Goal: Register for event/course

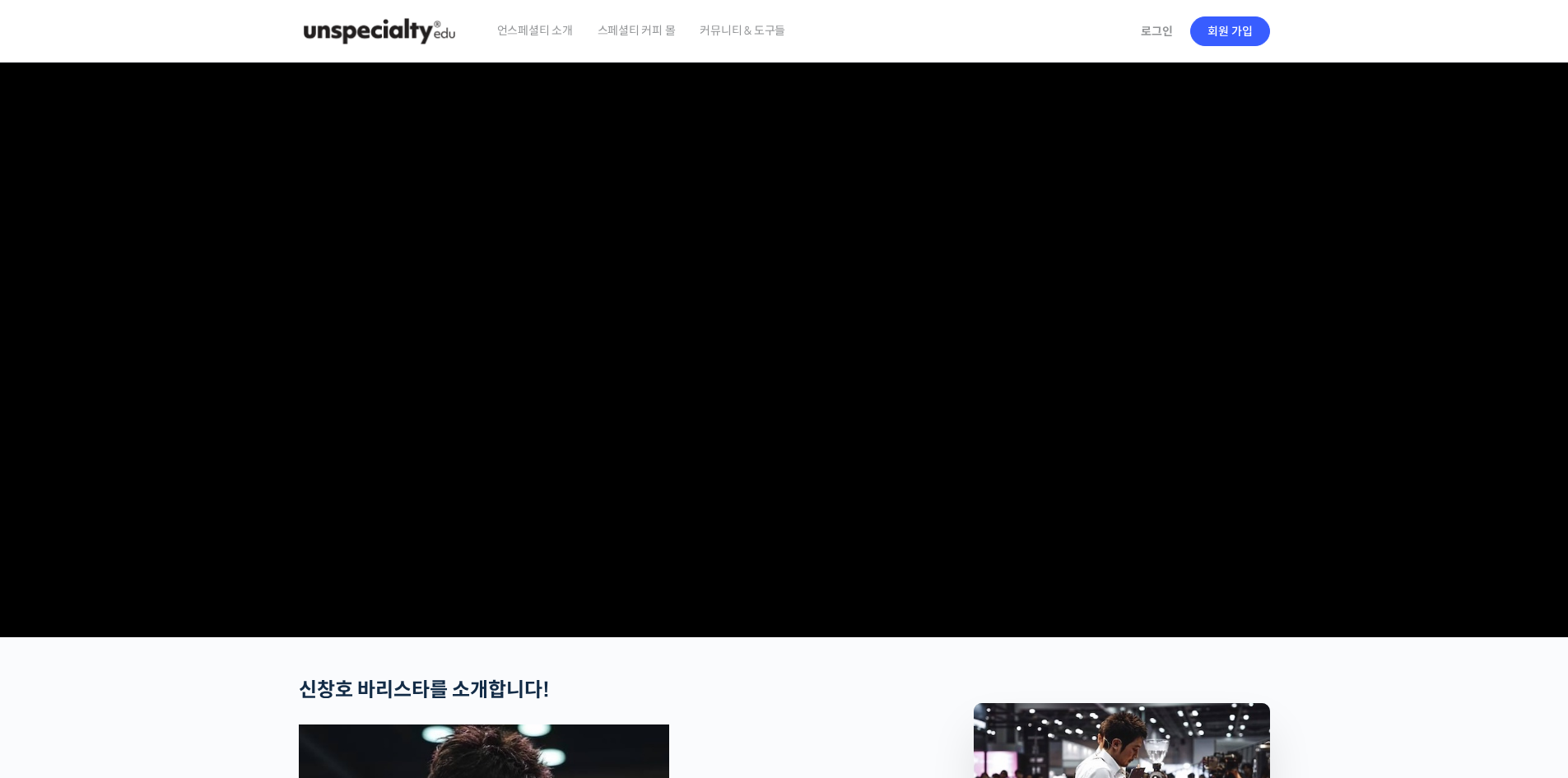
click at [368, 32] on img at bounding box center [379, 31] width 161 height 50
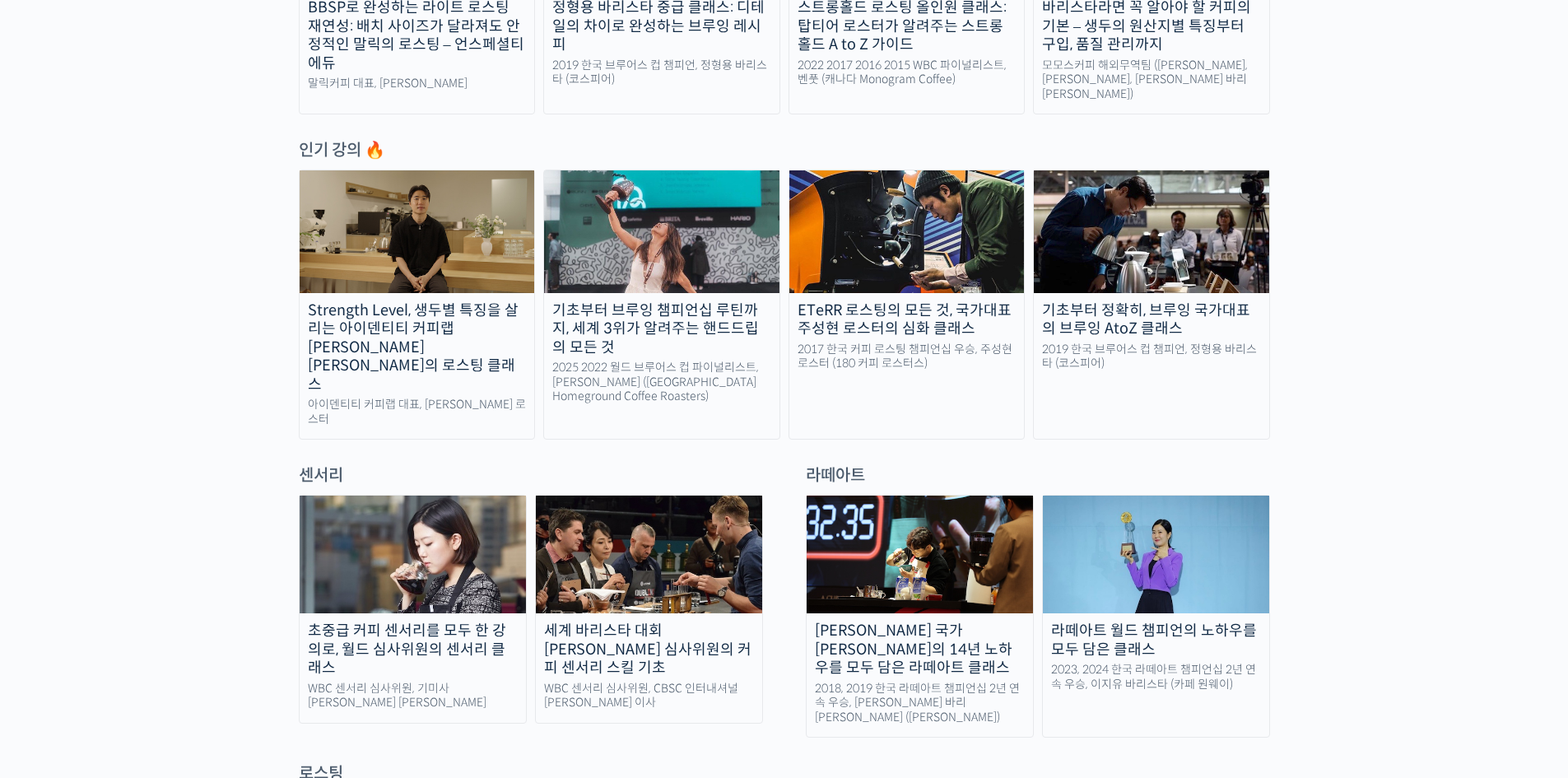
scroll to position [1098, 0]
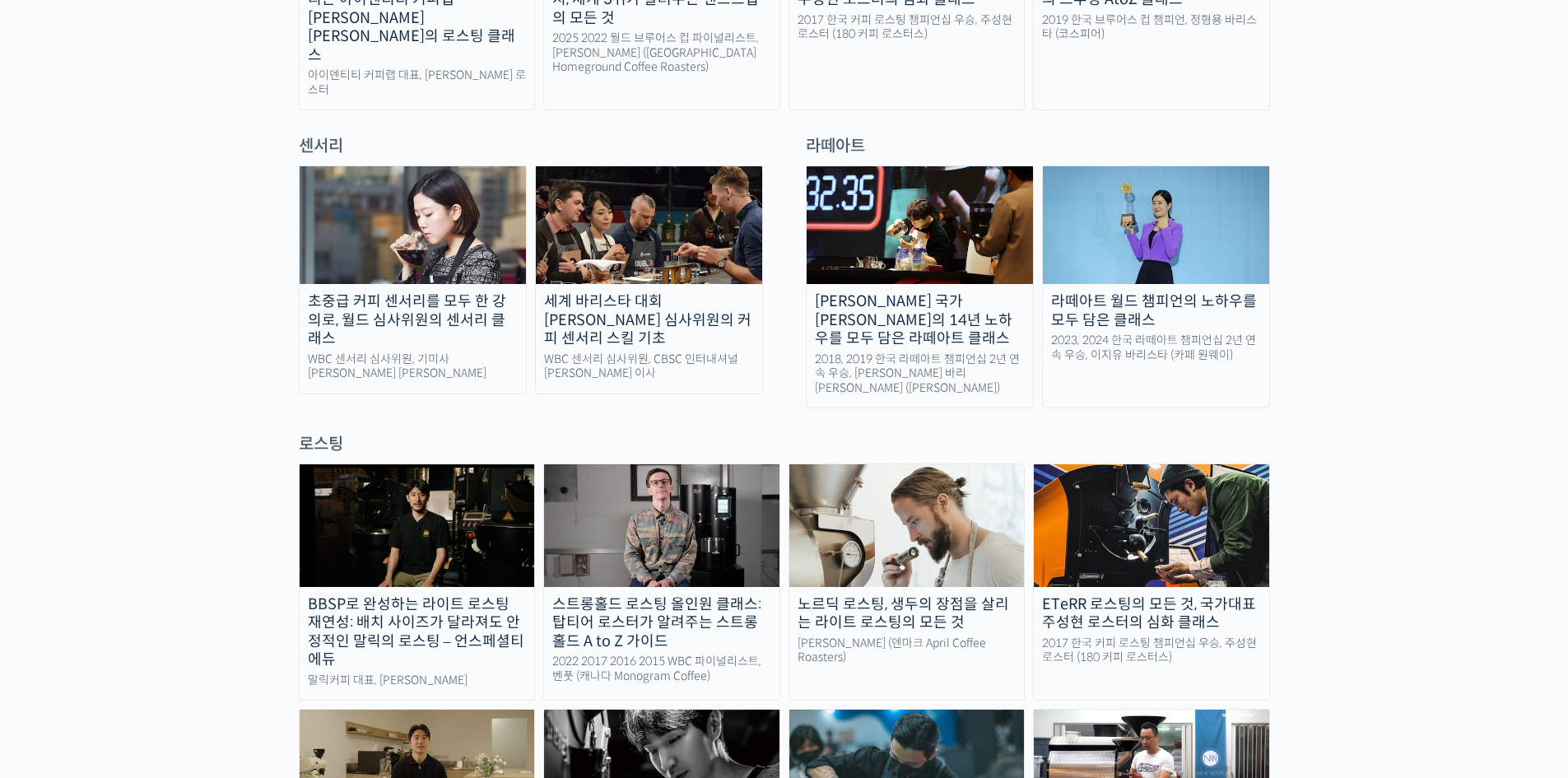
click at [591, 231] on img at bounding box center [649, 225] width 227 height 118
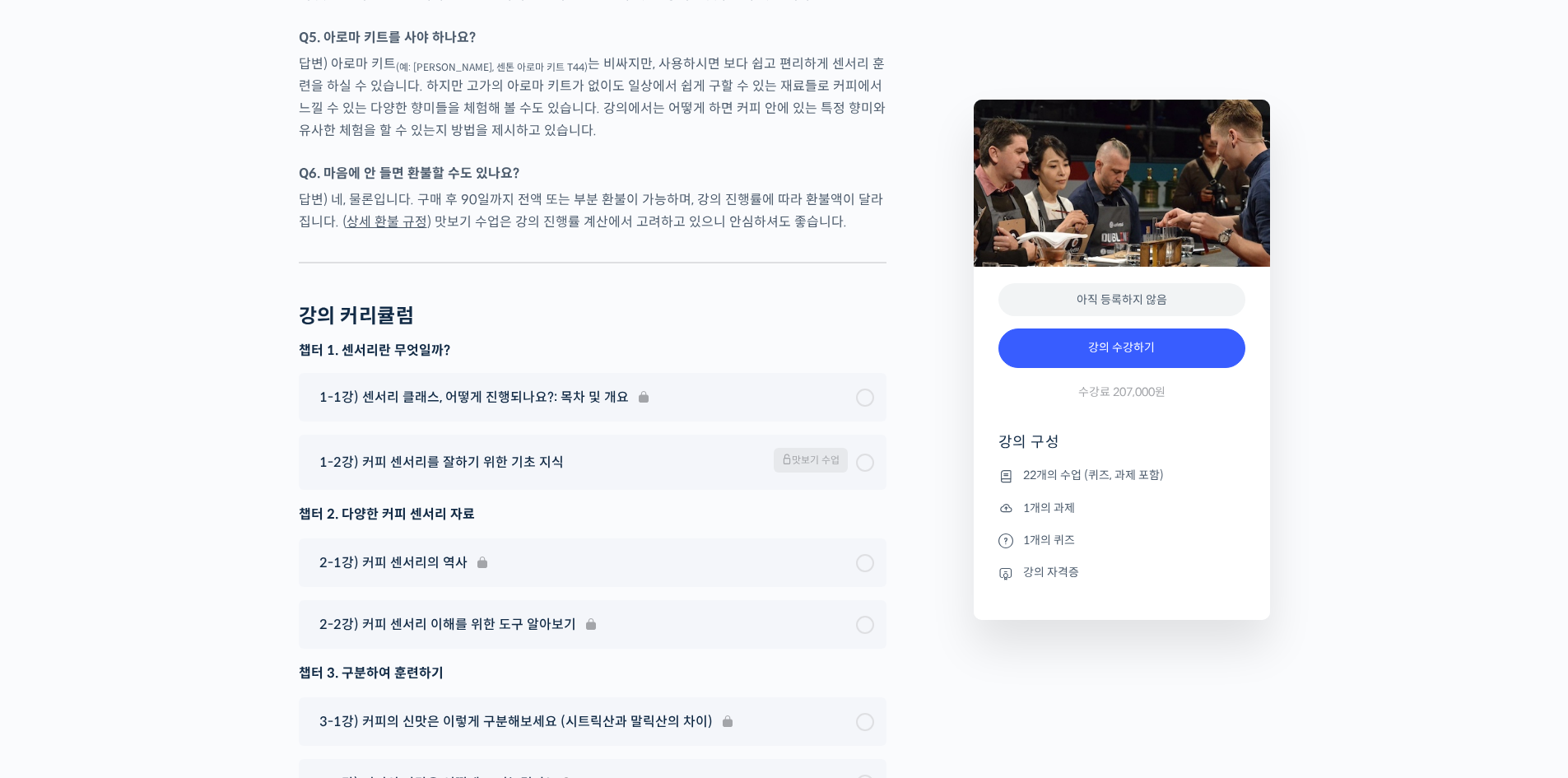
scroll to position [9319, 0]
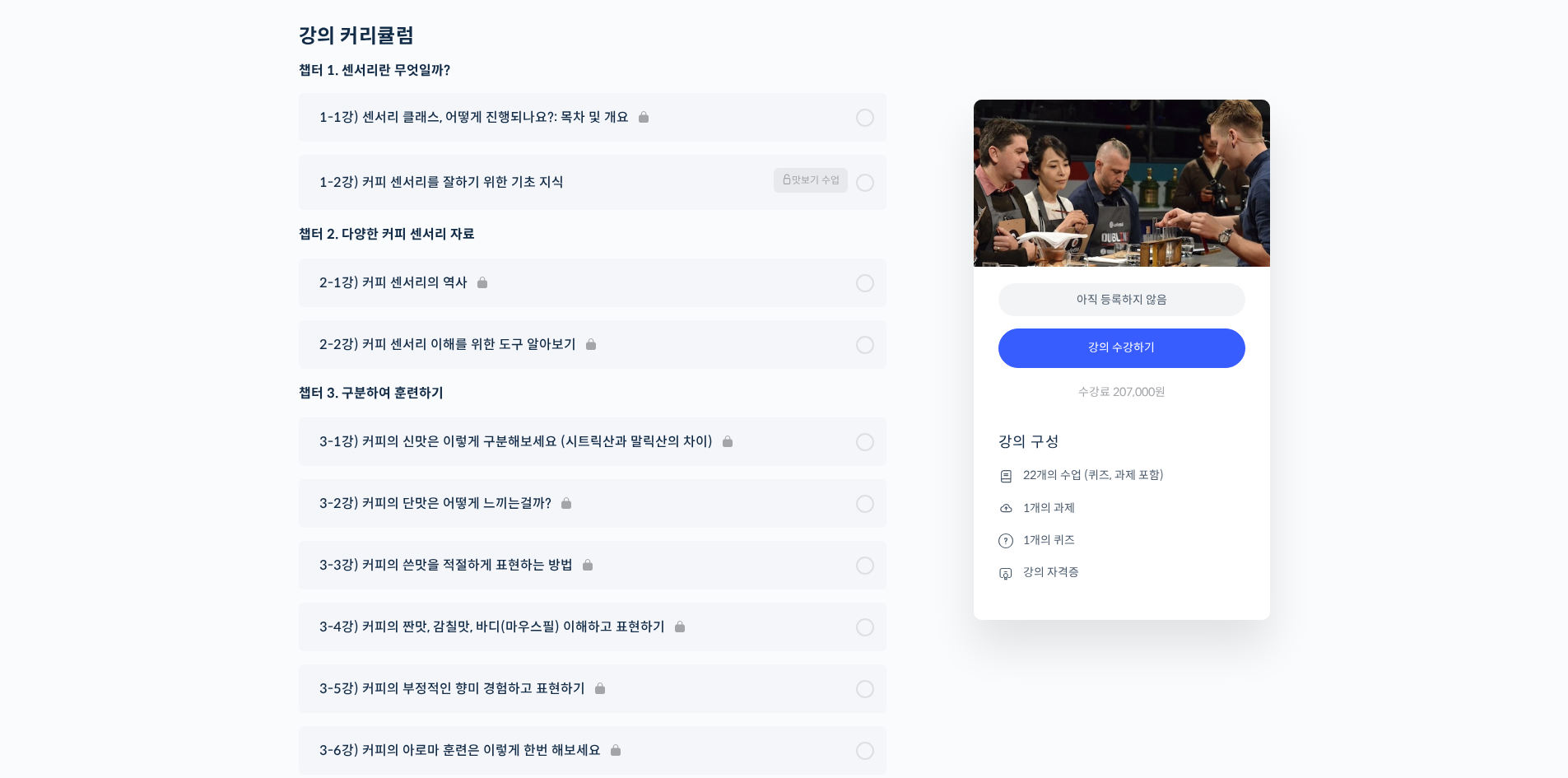
drag, startPoint x: 1571, startPoint y: 45, endPoint x: 1578, endPoint y: 677, distance: 632.0
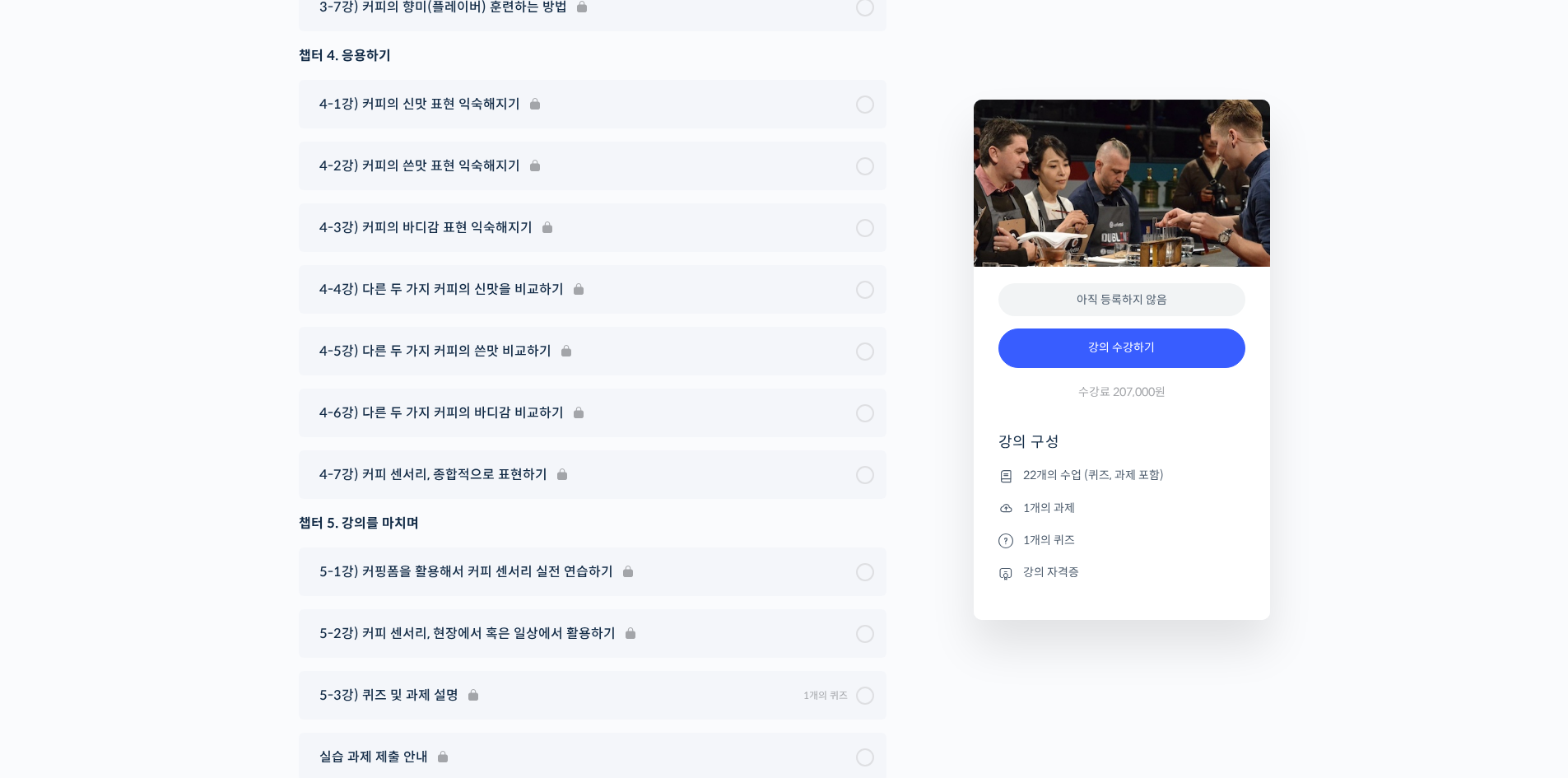
scroll to position [10087, 0]
